Goal: Transaction & Acquisition: Purchase product/service

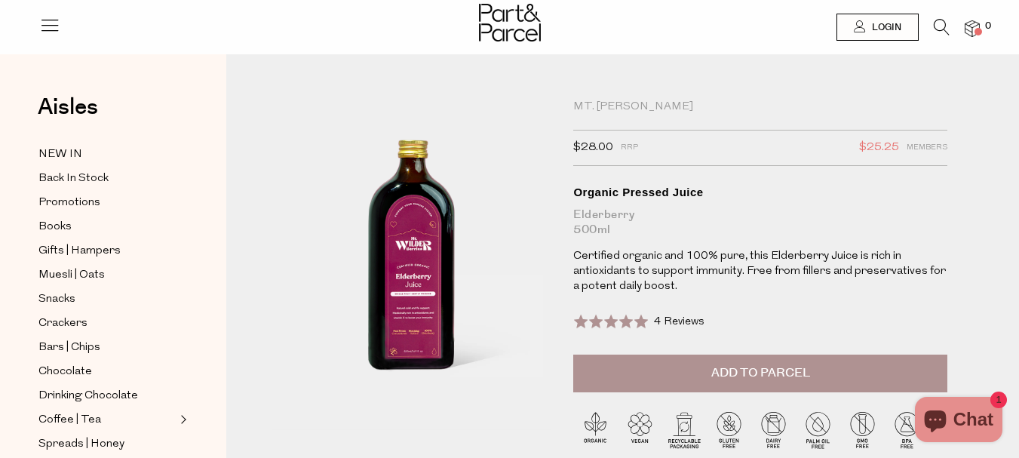
click at [944, 23] on icon at bounding box center [942, 27] width 16 height 17
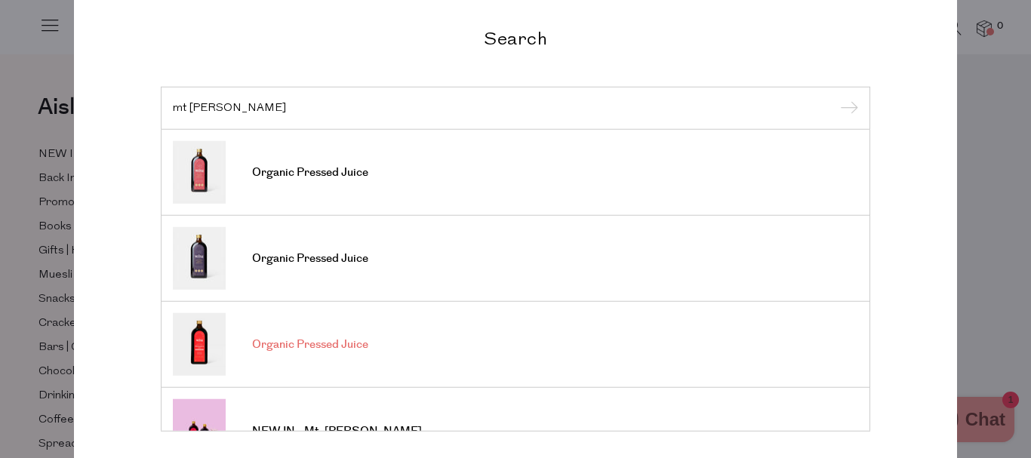
type input "mt wilder"
click at [266, 346] on span "Organic Pressed Juice" at bounding box center [310, 344] width 116 height 15
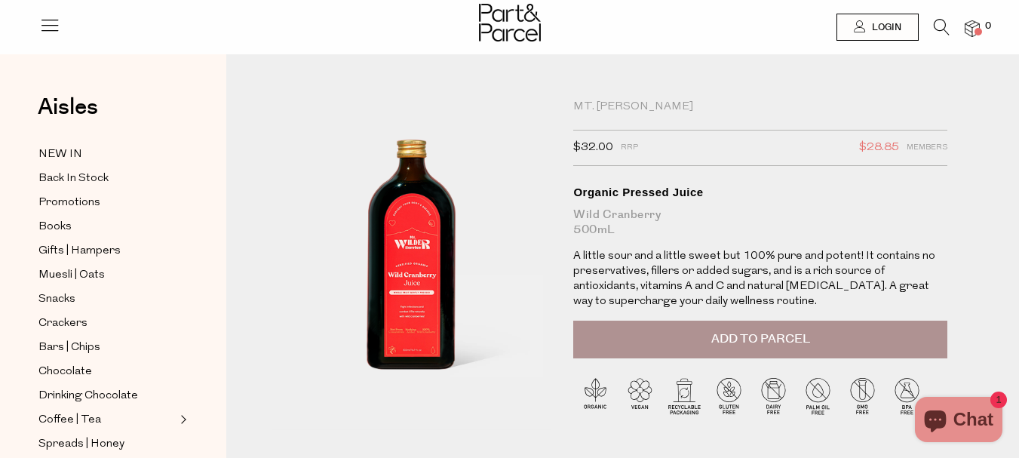
click at [595, 352] on button "Add to Parcel" at bounding box center [760, 340] width 374 height 38
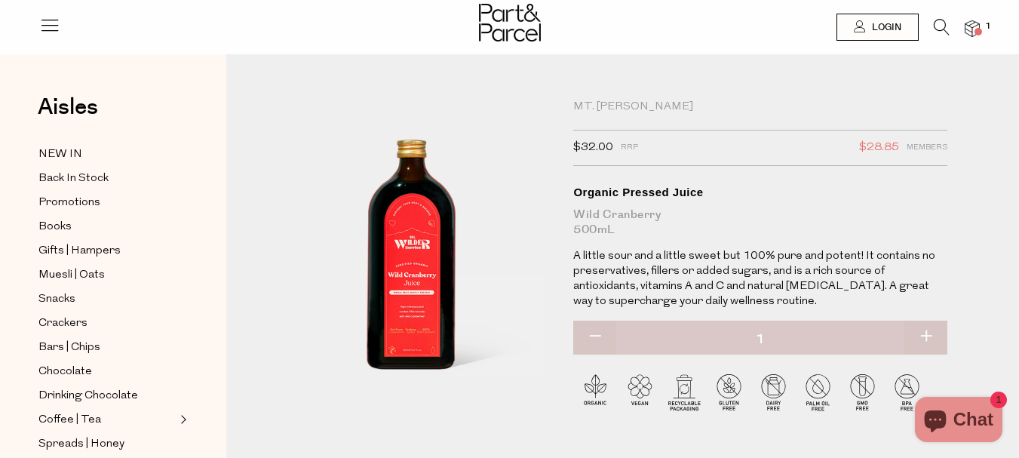
click at [939, 26] on icon at bounding box center [942, 27] width 16 height 17
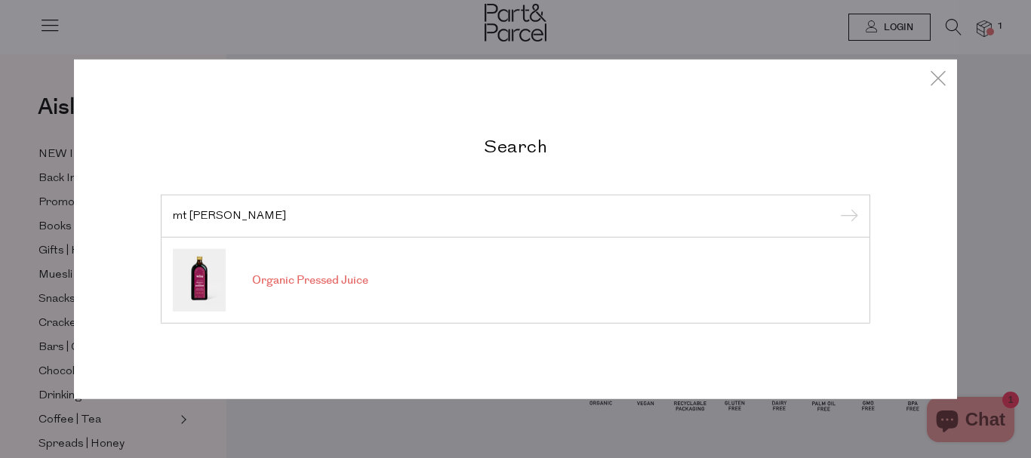
type input "mt wilder elder"
click at [189, 273] on img at bounding box center [199, 280] width 53 height 63
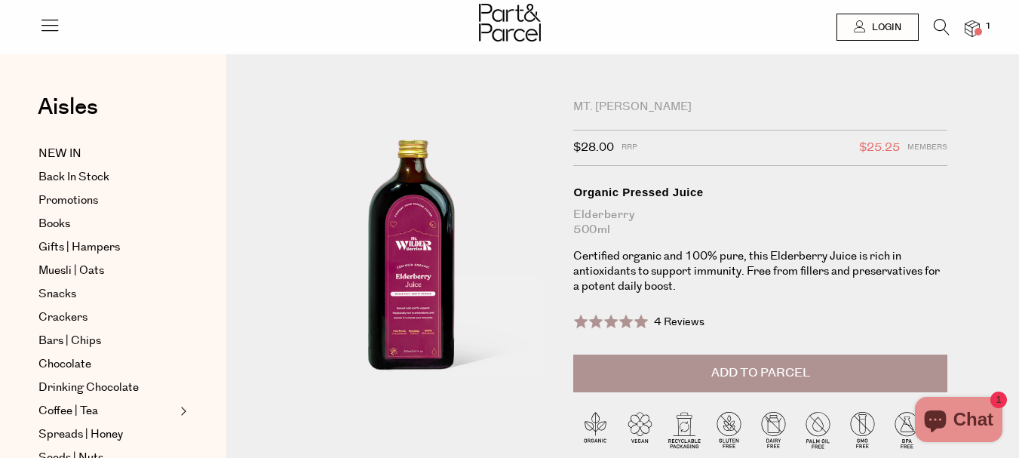
click at [625, 374] on button "Add to Parcel" at bounding box center [760, 374] width 374 height 38
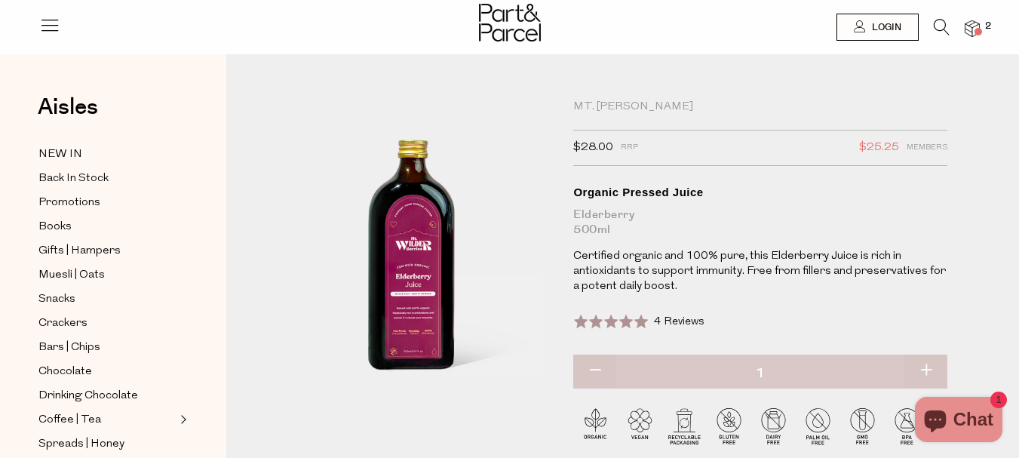
click at [973, 31] on img at bounding box center [972, 28] width 15 height 17
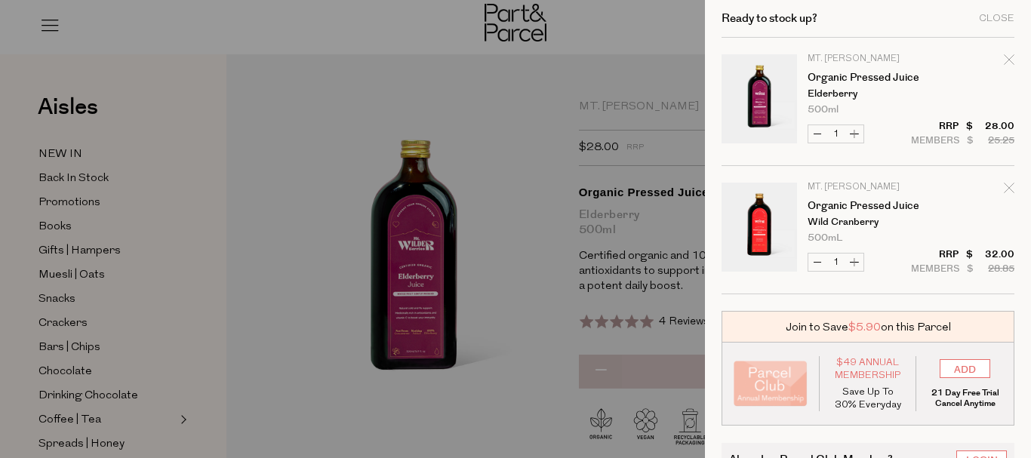
click at [860, 325] on span "$5.90" at bounding box center [864, 327] width 32 height 16
click at [790, 327] on div "Join to Save $5.90 on this Parcel" at bounding box center [867, 327] width 293 height 32
click at [778, 391] on img "Your cart" at bounding box center [770, 384] width 74 height 46
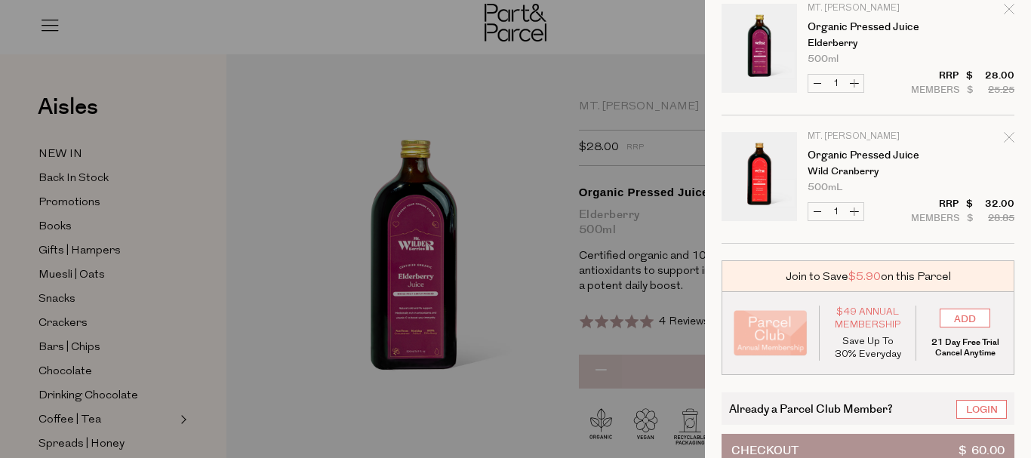
scroll to position [88, 0]
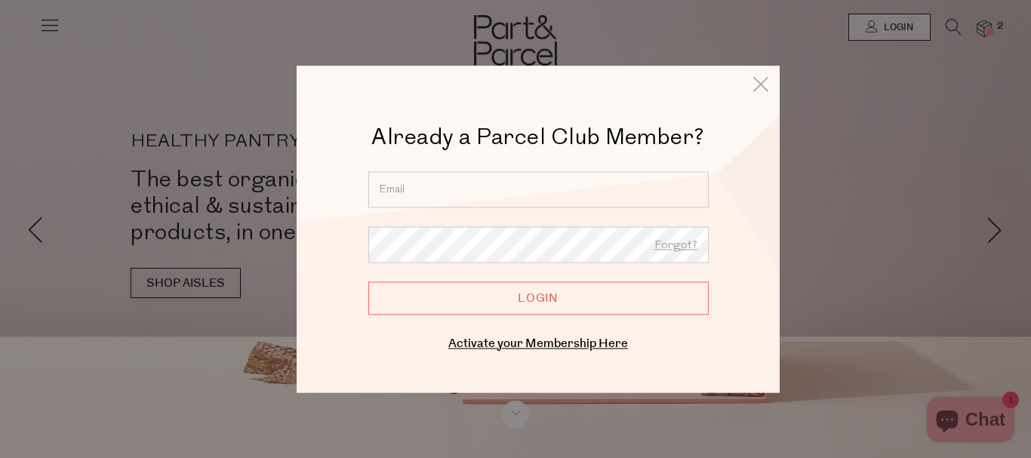
click at [472, 177] on input "email" at bounding box center [538, 189] width 340 height 36
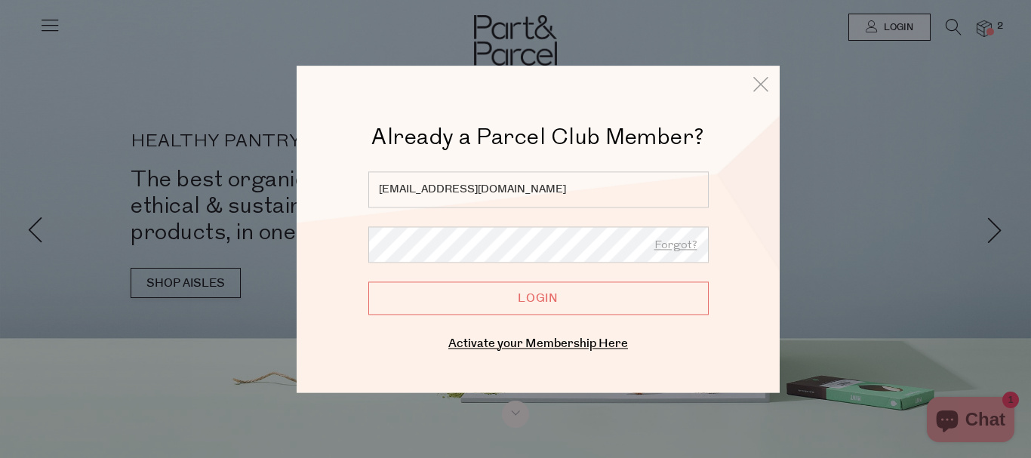
type input "facebook42@mail.com"
click at [454, 307] on input "Login" at bounding box center [538, 297] width 340 height 33
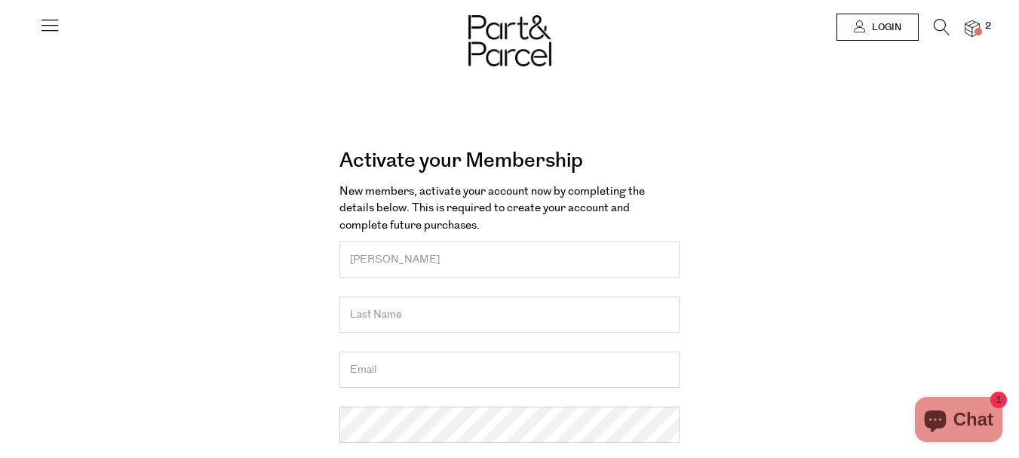
type input "Lana"
click at [365, 317] on input "text" at bounding box center [510, 315] width 340 height 36
type input "Raine"
click at [382, 374] on input "email" at bounding box center [510, 370] width 340 height 36
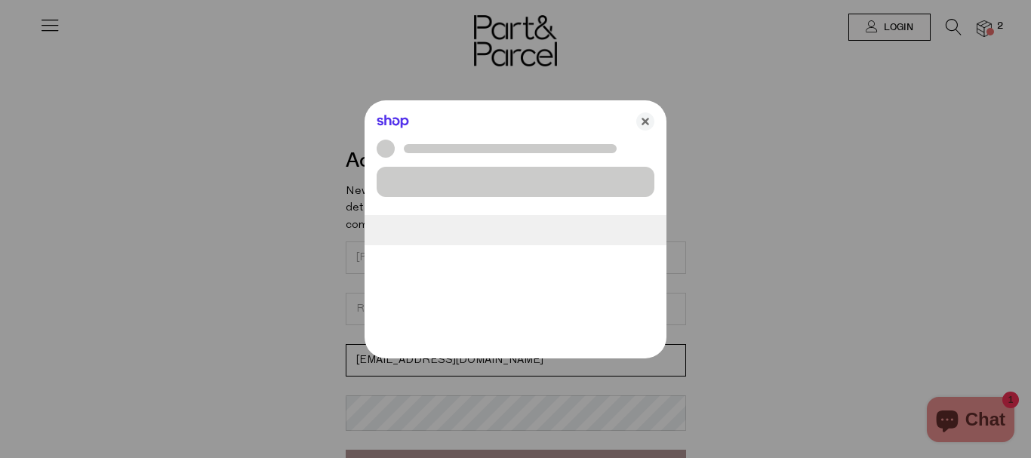
type input "facebook42@mail.com"
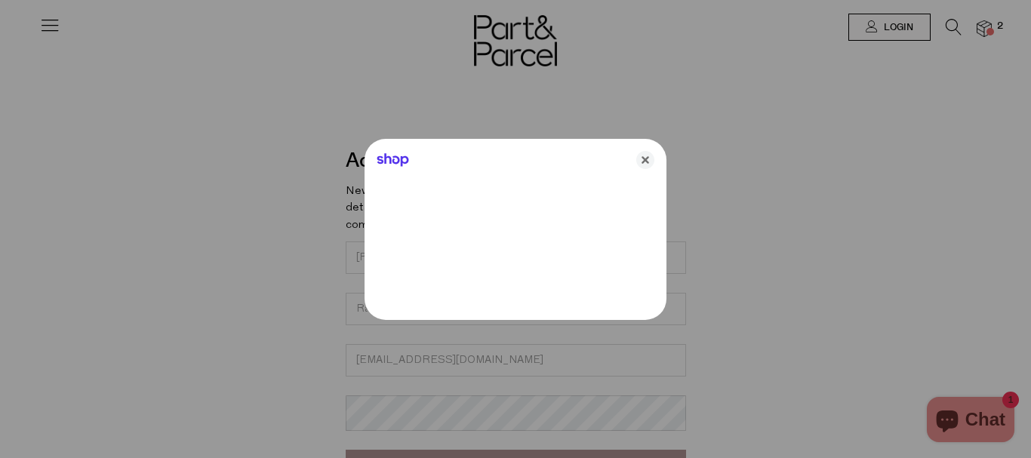
click at [289, 355] on div at bounding box center [515, 229] width 1031 height 458
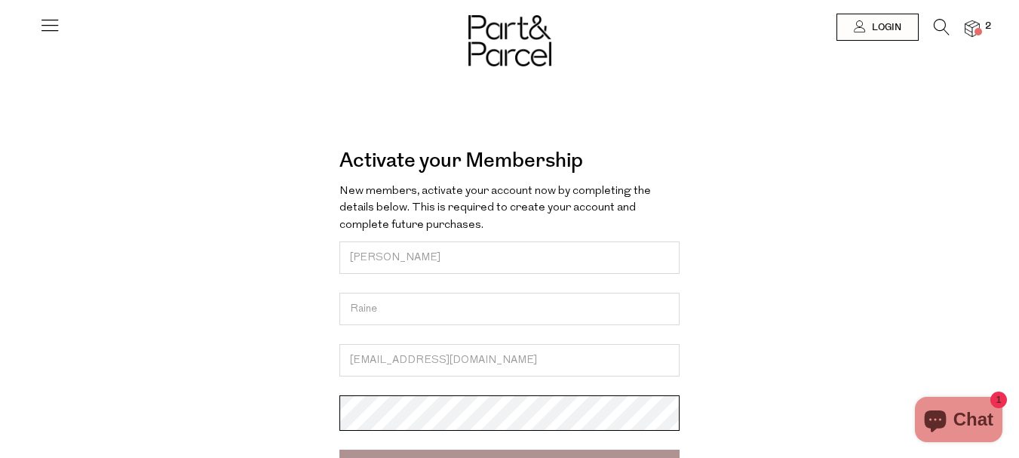
click at [340, 450] on input "Create" at bounding box center [510, 466] width 340 height 33
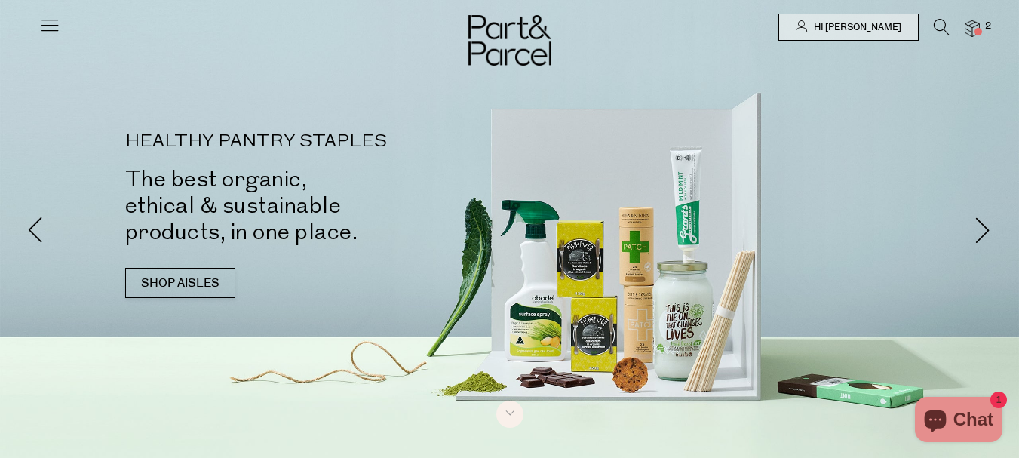
click at [970, 25] on img at bounding box center [972, 28] width 15 height 17
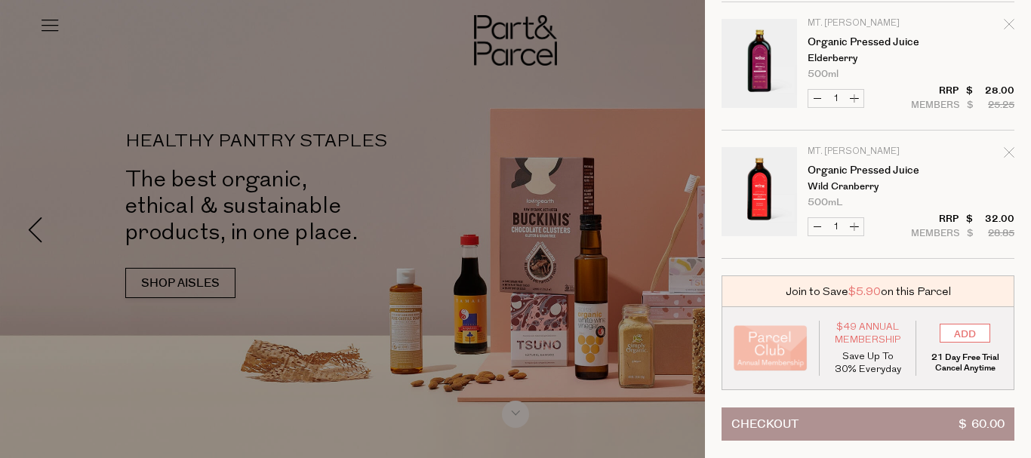
scroll to position [47, 0]
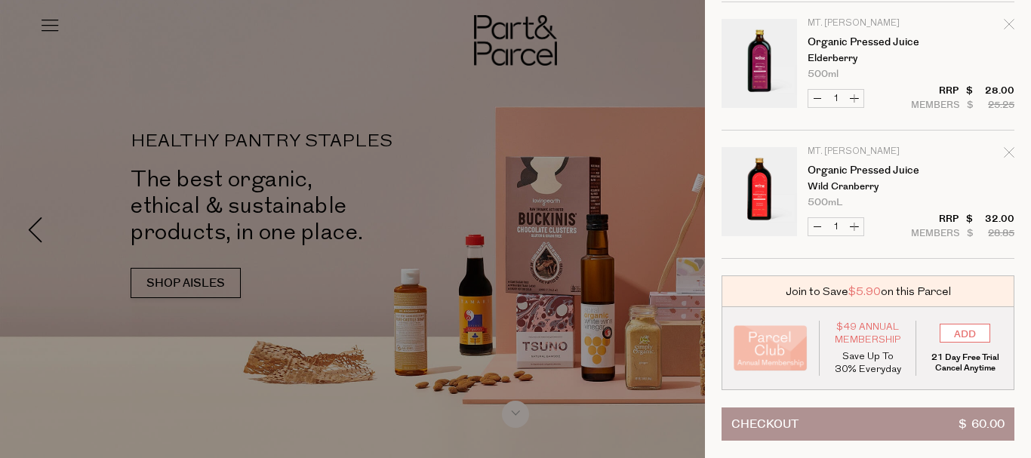
click at [794, 418] on span "Checkout" at bounding box center [764, 424] width 67 height 32
